Goal: Check status: Check status

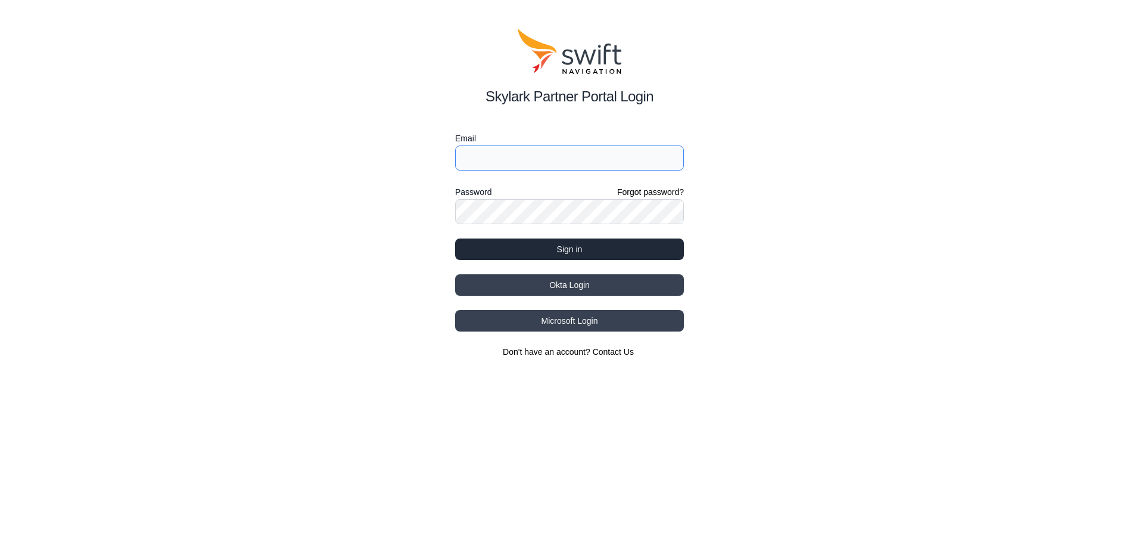
type input "[EMAIL_ADDRESS][DOMAIN_NAME]"
click at [516, 244] on button "Sign in" at bounding box center [569, 248] width 229 height 21
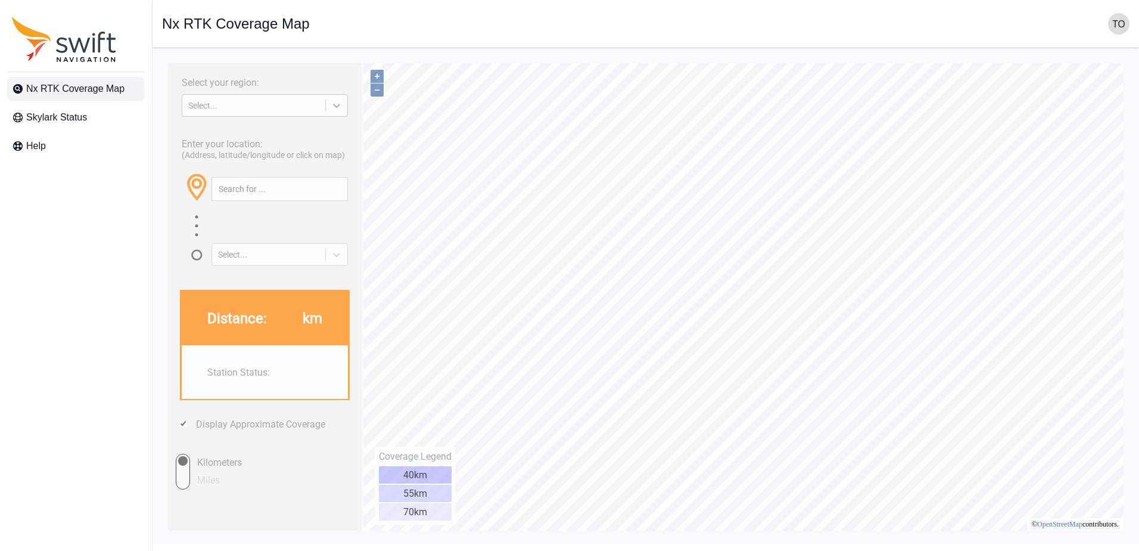
click at [340, 111] on icon at bounding box center [337, 106] width 12 height 12
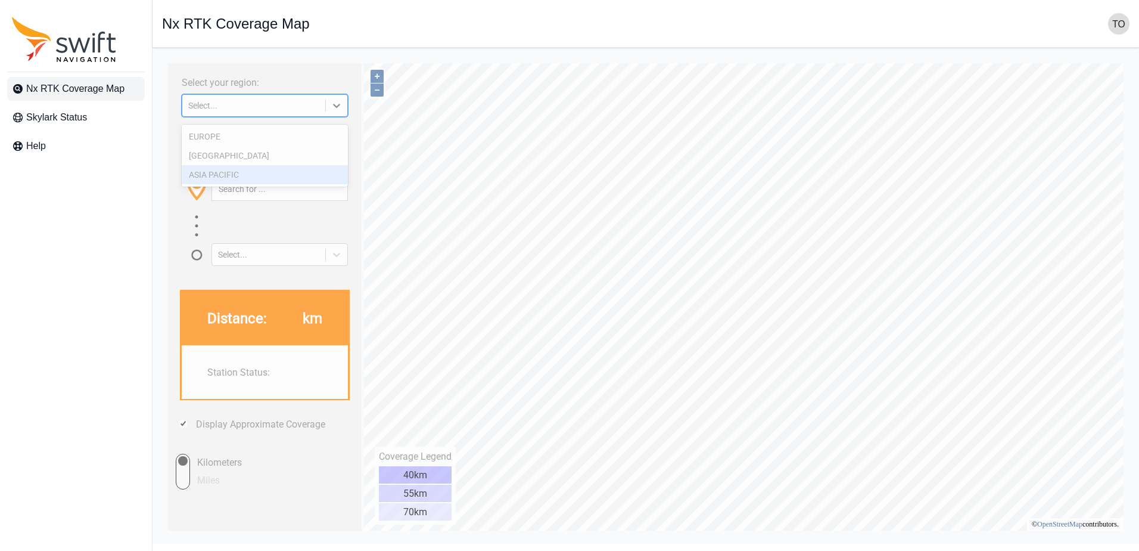
click at [316, 171] on div "ASIA PACIFIC" at bounding box center [265, 174] width 166 height 19
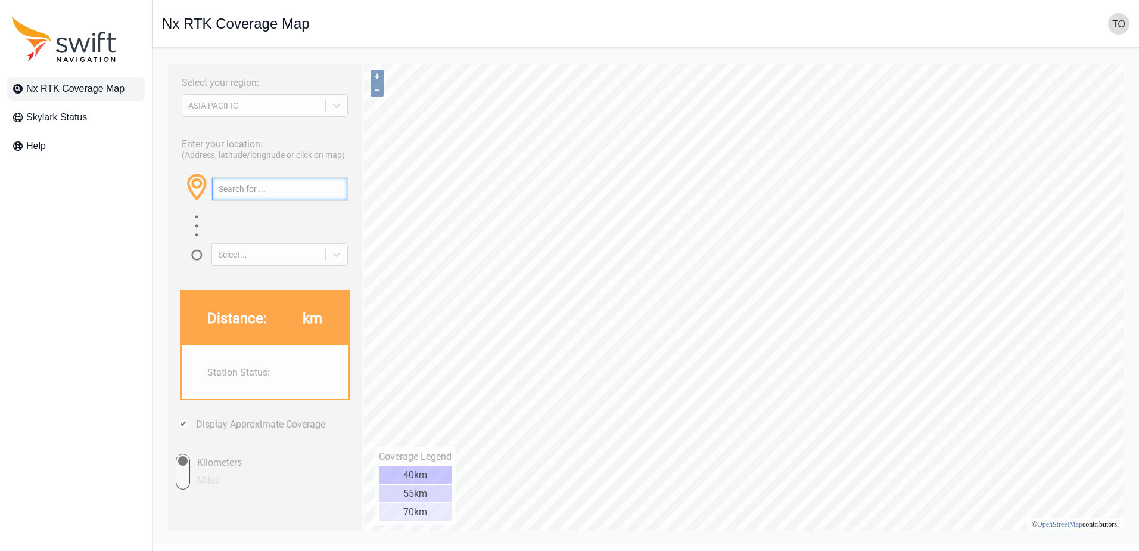
click at [306, 197] on input "text" at bounding box center [279, 189] width 135 height 23
paste input "34.29465640031221, 133.7823130087332"
click at [333, 198] on button "button" at bounding box center [337, 189] width 20 height 23
click at [293, 197] on input "34.29465640031221, 133.7823130087332" at bounding box center [279, 189] width 135 height 23
paste input "42.98923699035654, 141.77381473182754"
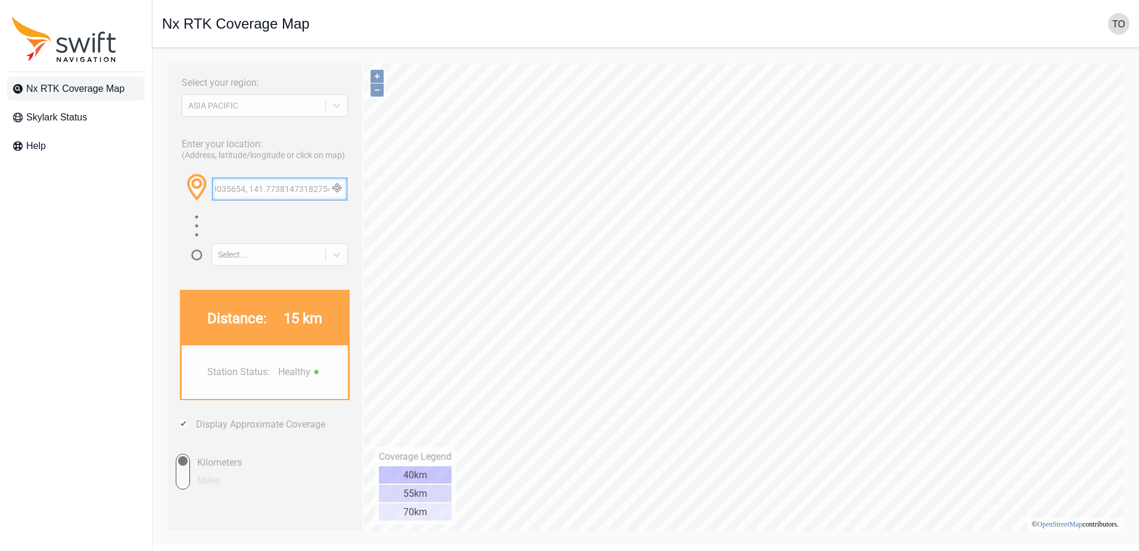
type input "42.98923699035654, 141.77381473182754"
click at [337, 197] on button "button" at bounding box center [337, 189] width 20 height 23
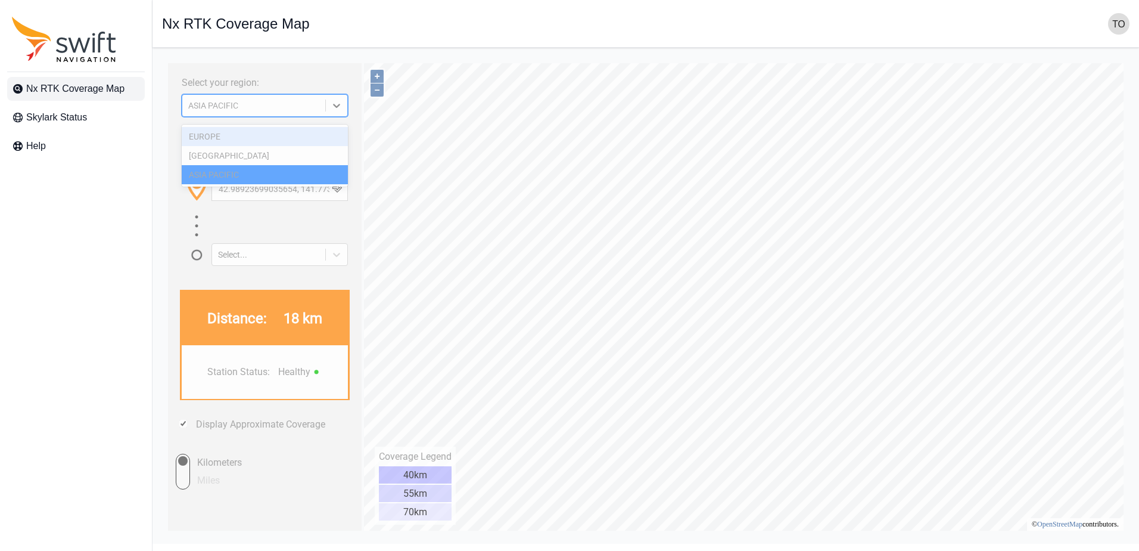
click at [213, 116] on div "ASIA PACIFIC" at bounding box center [265, 105] width 166 height 23
paste input
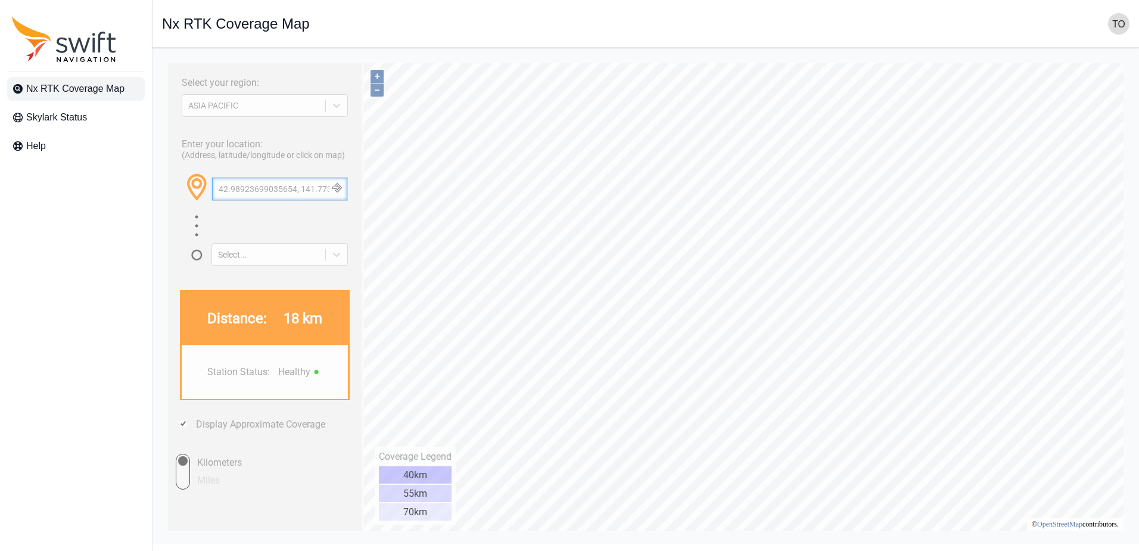
click at [260, 200] on input "42.98923699035654, 141.77381473182754" at bounding box center [279, 189] width 135 height 23
paste input "35.21295048822886, 139.01530950268722"
click at [342, 200] on button "button" at bounding box center [337, 189] width 20 height 23
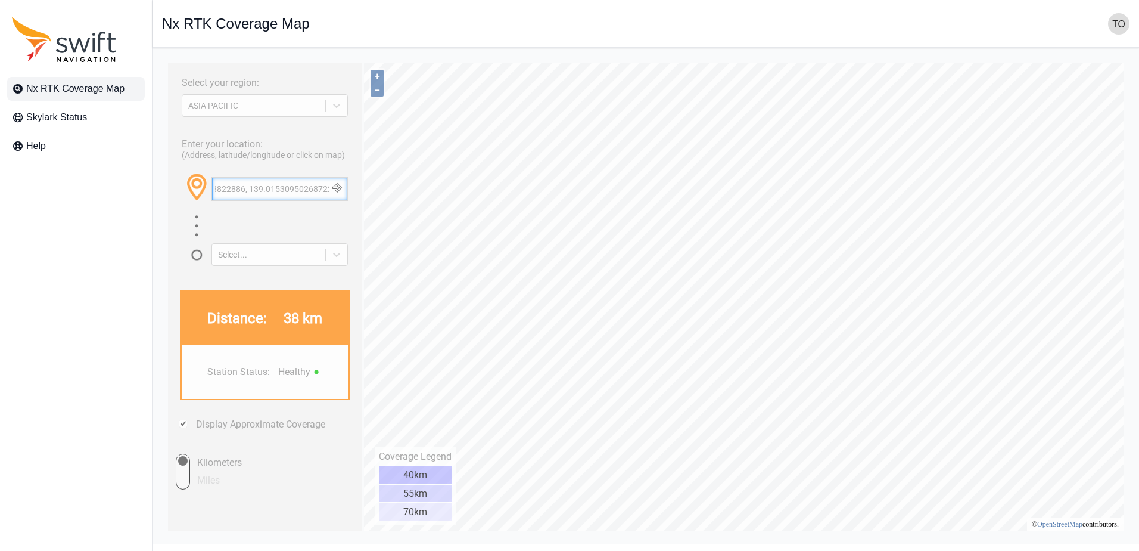
scroll to position [0, 0]
click at [265, 195] on input "35.21295048822886, 139.01530950268722" at bounding box center [279, 189] width 135 height 23
paste input "42.95911223180959, 141.4335111680751"
click at [334, 200] on button "button" at bounding box center [337, 189] width 20 height 23
click at [289, 190] on input "42.95911223180959, 141.4335111680751" at bounding box center [279, 189] width 135 height 23
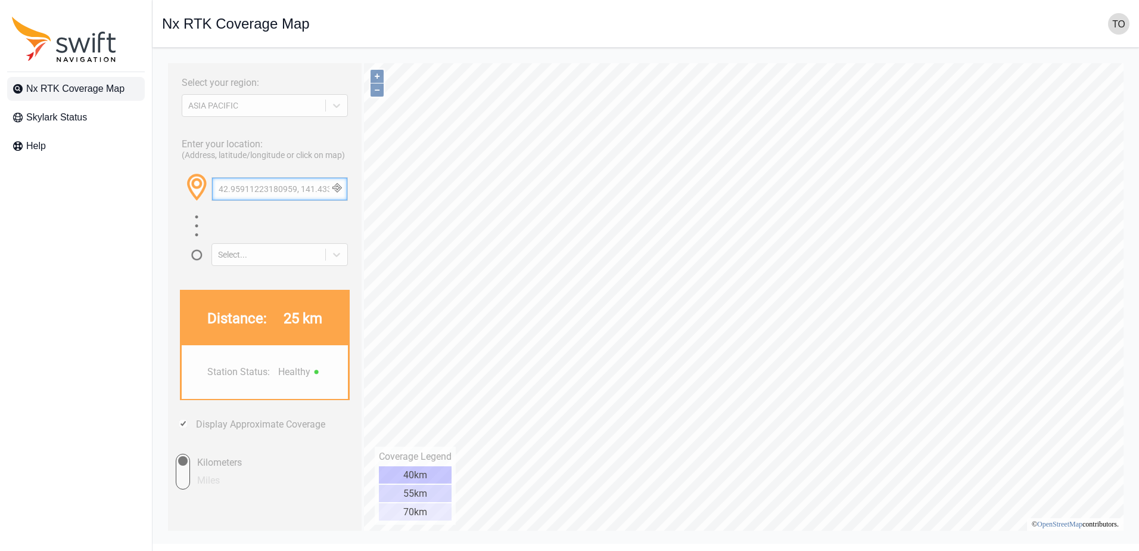
paste input "35.50094217900482, 140.27040795666352"
click at [331, 199] on button "button" at bounding box center [337, 189] width 20 height 23
click at [302, 196] on input "35.50094217900482, 140.27040795666352" at bounding box center [279, 189] width 135 height 23
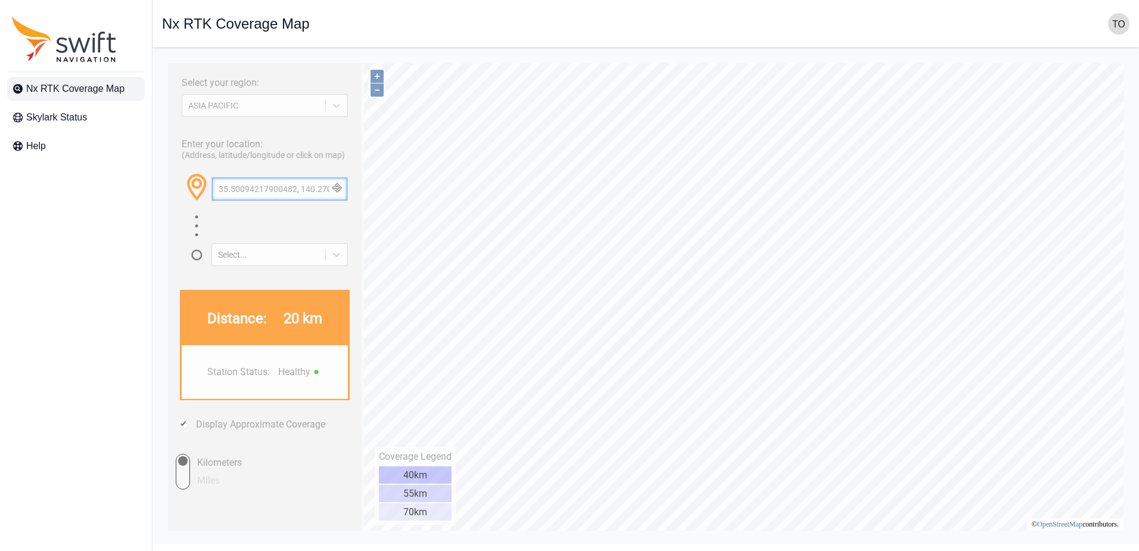
paste input "25132843966332, 138.99474435009893"
type input "35.25132843966332, 138.99474435009893"
click at [338, 198] on button "button" at bounding box center [337, 189] width 20 height 23
